Goal: Transaction & Acquisition: Purchase product/service

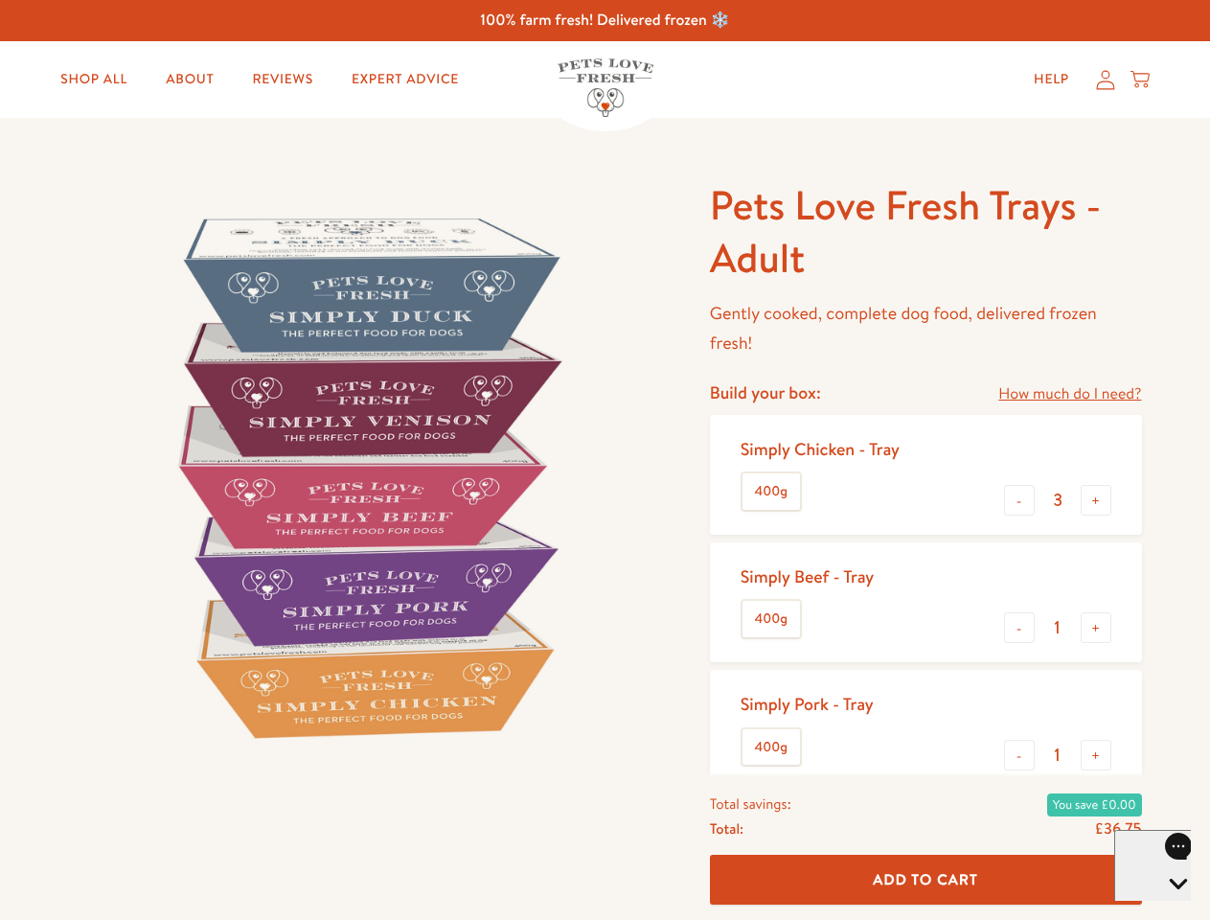
click at [604, 460] on img at bounding box center [366, 476] width 595 height 595
click at [1069, 394] on link "How much do I need?" at bounding box center [1069, 394] width 143 height 26
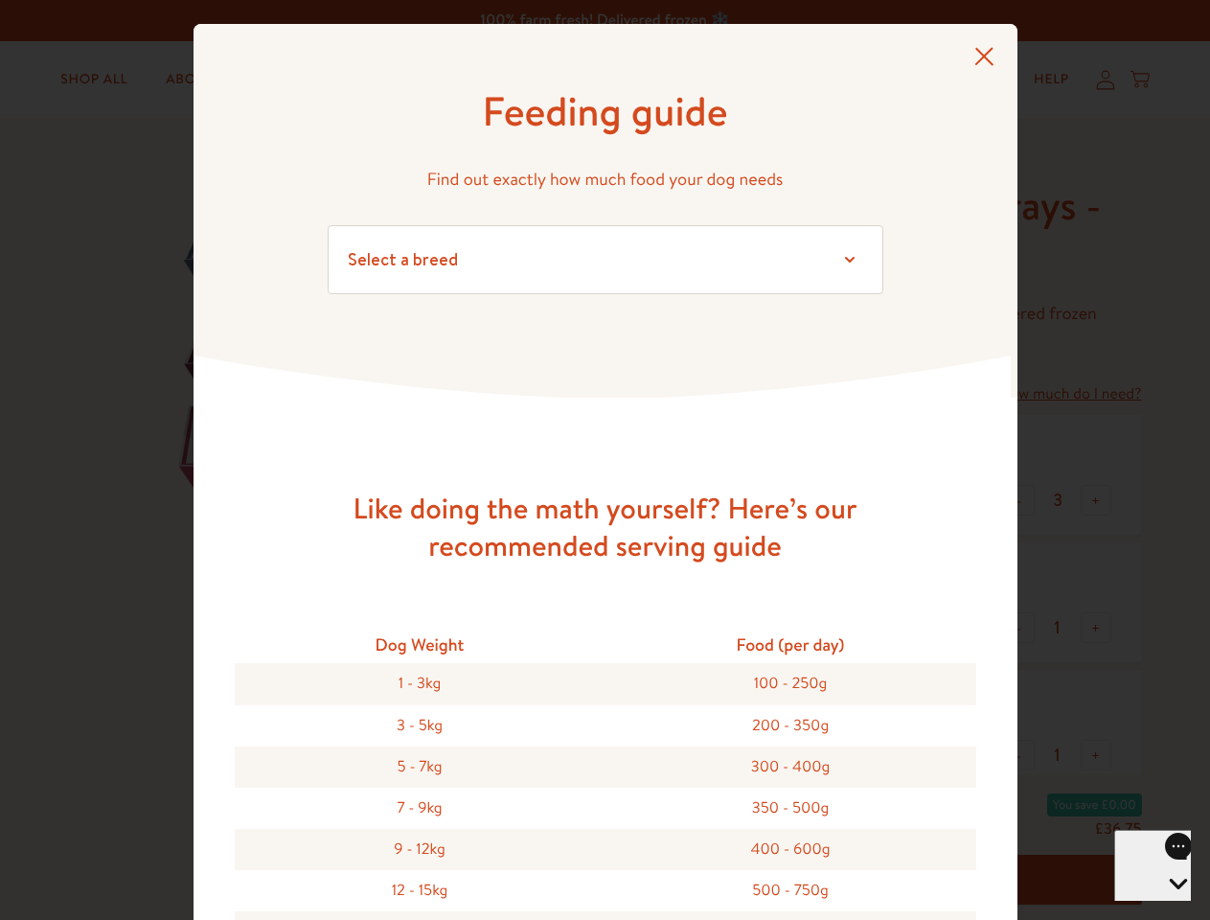
click at [1019, 500] on div "Feeding guide Find out exactly how much food your dog needs Select a breed Affe…" at bounding box center [605, 460] width 1210 height 920
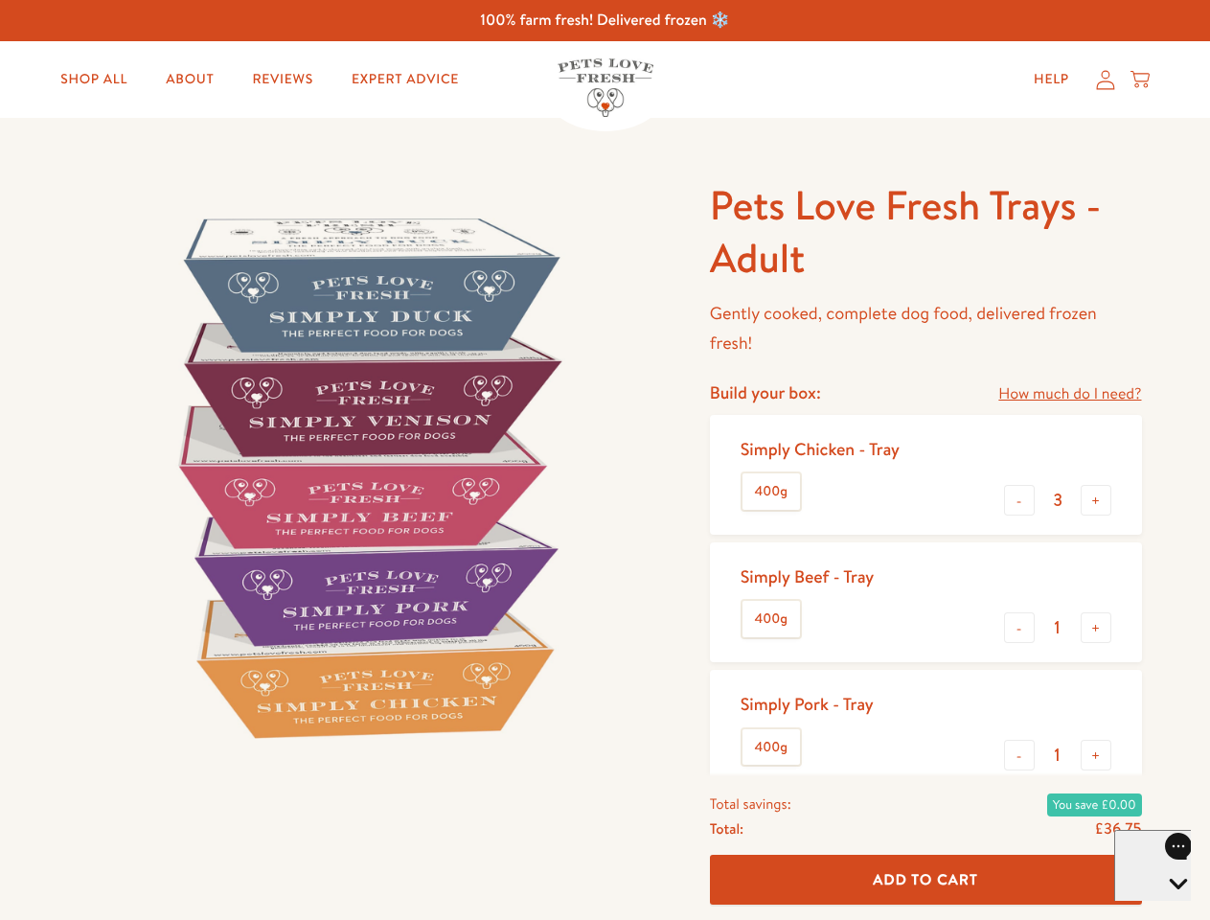
click at [1096, 500] on button "+" at bounding box center [1095, 500] width 31 height 31
type input "4"
click at [1019, 627] on button "-" at bounding box center [1019, 627] width 31 height 31
click at [1096, 627] on button "+" at bounding box center [1095, 627] width 31 height 31
type input "1"
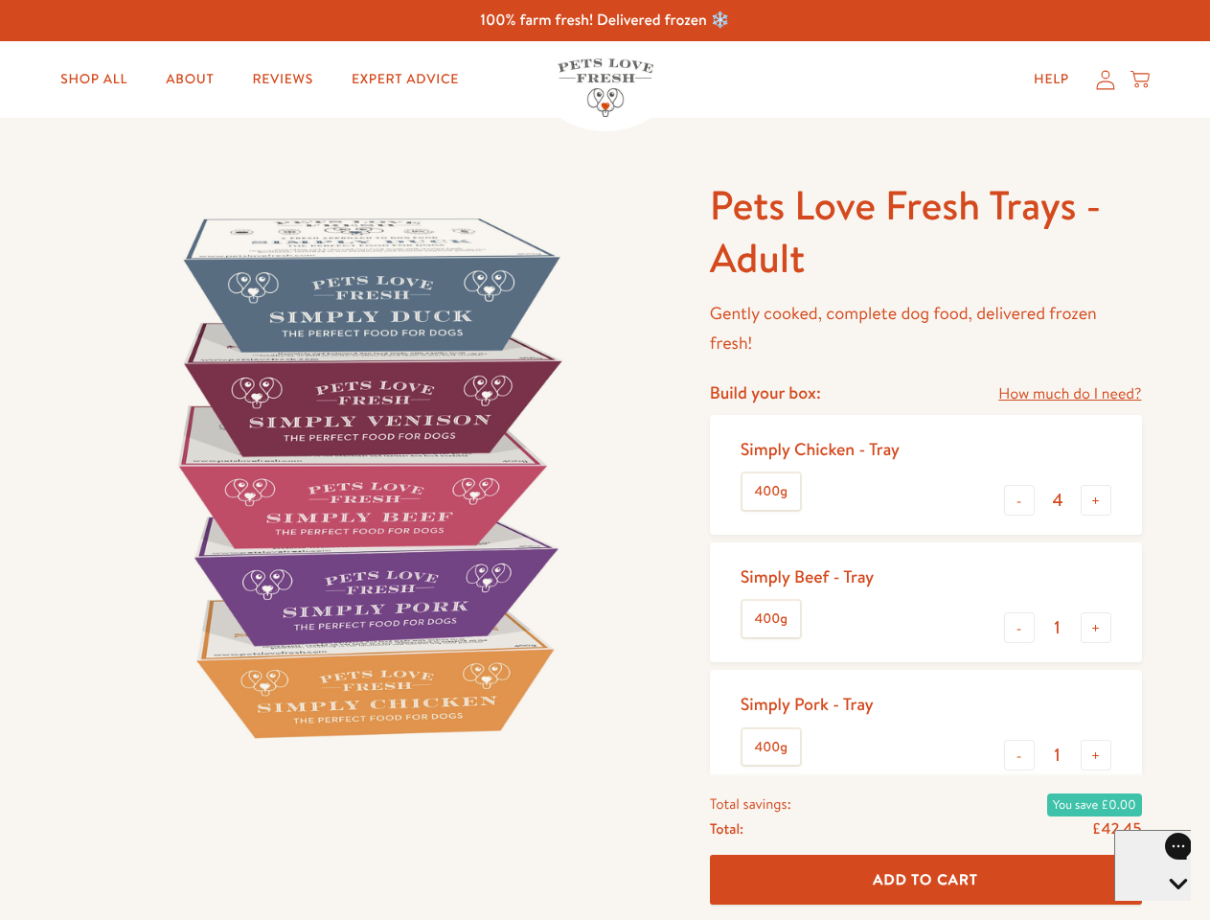
click at [1019, 755] on button "-" at bounding box center [1019, 754] width 31 height 31
click at [1096, 755] on button "+" at bounding box center [1095, 754] width 31 height 31
type input "1"
click at [925, 879] on span "Add To Cart" at bounding box center [925, 879] width 105 height 20
click at [1169, 907] on icon "Open gorgias live chat" at bounding box center [1178, 916] width 18 height 18
